Goal: Transaction & Acquisition: Register for event/course

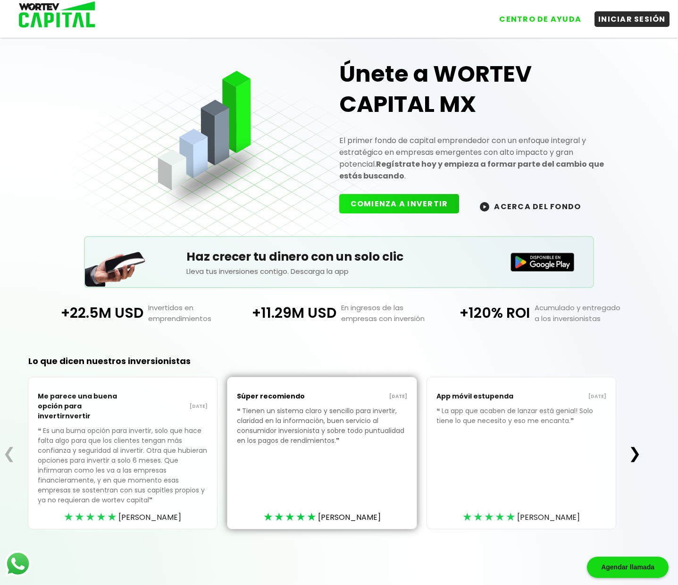
click at [395, 203] on button "COMIENZA A INVERTIR" at bounding box center [399, 203] width 120 height 19
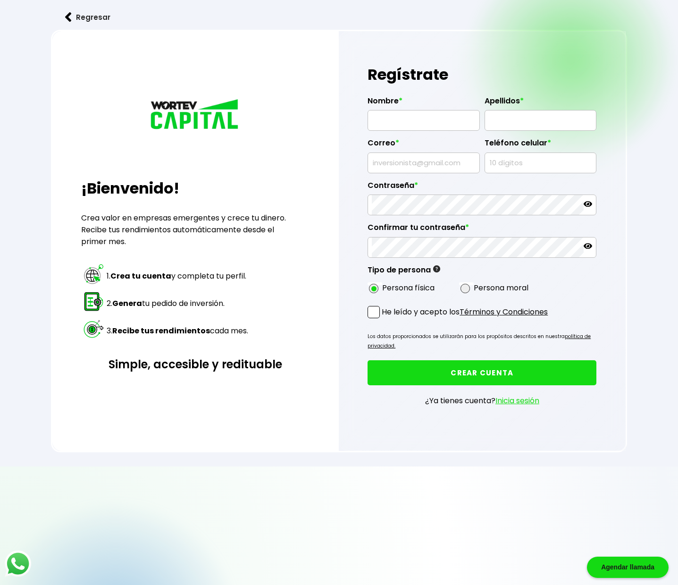
click at [86, 16] on button "Regresar" at bounding box center [88, 17] width 74 height 25
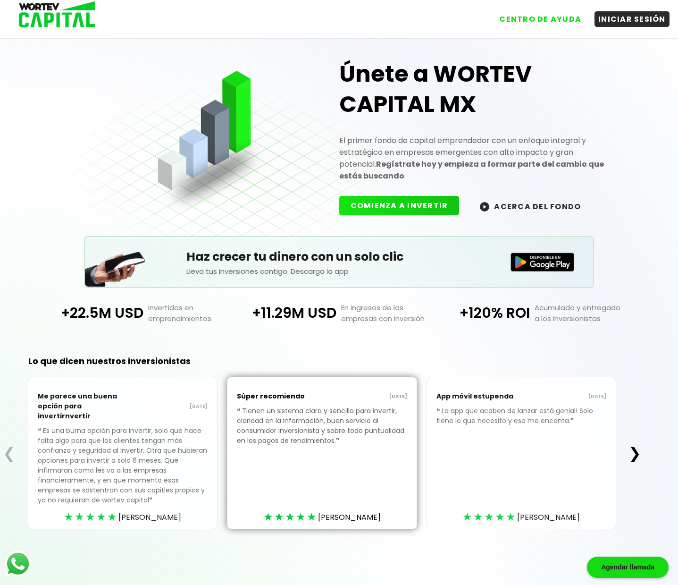
click at [508, 206] on button "ACERCA DEL FONDO" at bounding box center [531, 206] width 124 height 20
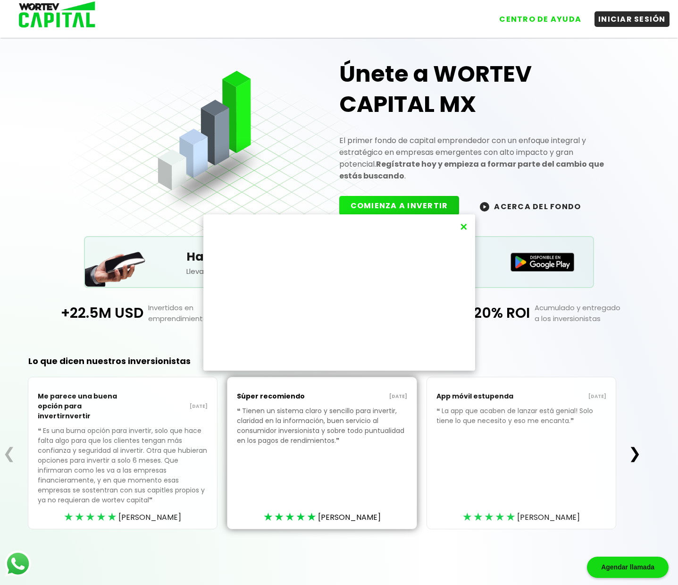
click at [467, 227] on button "×" at bounding box center [463, 227] width 13 height 16
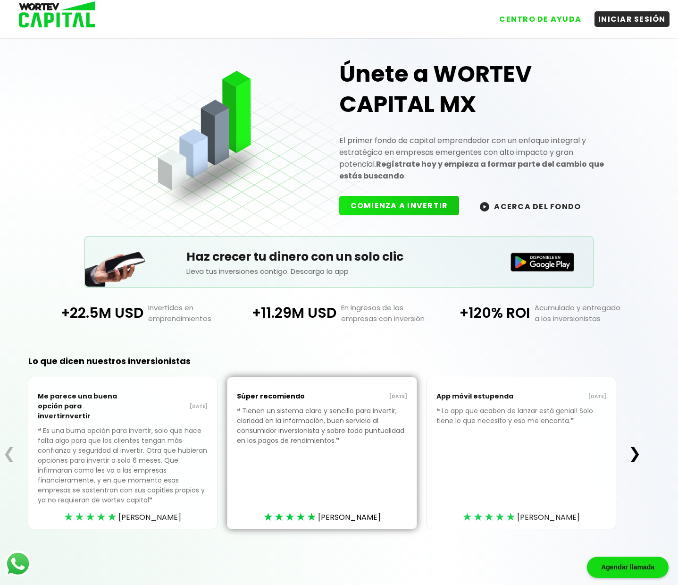
click at [636, 452] on button "❯" at bounding box center [635, 453] width 18 height 19
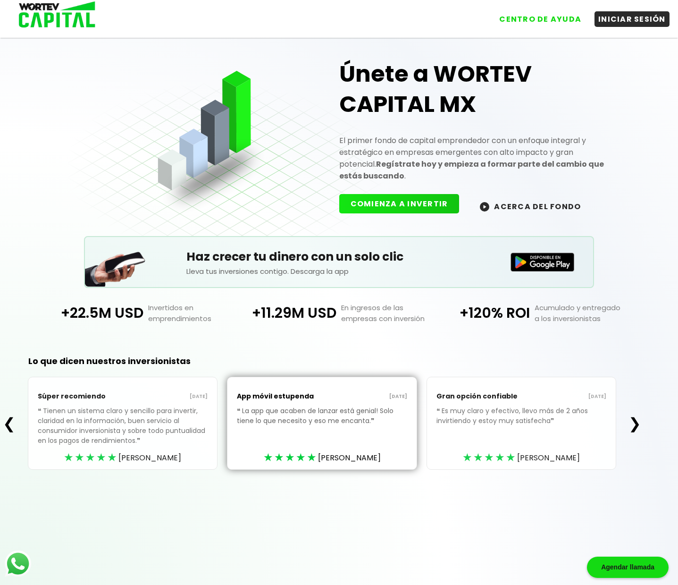
click at [410, 204] on button "COMIENZA A INVERTIR" at bounding box center [399, 203] width 120 height 19
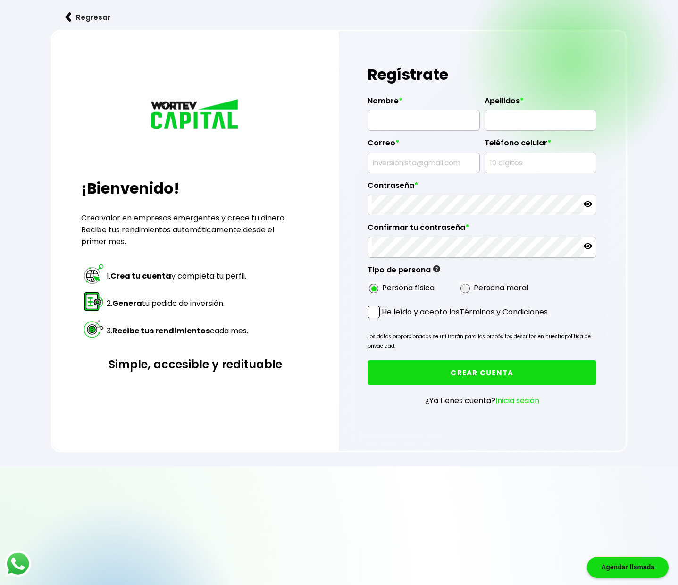
click at [208, 356] on h3 "Simple, accesible y redituable" at bounding box center [195, 364] width 229 height 17
